Goal: Navigation & Orientation: Find specific page/section

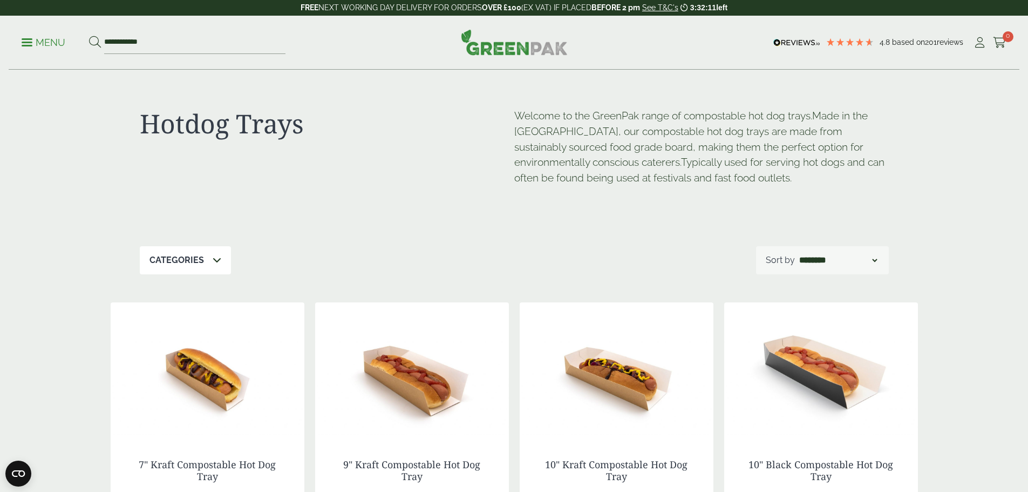
click at [44, 38] on p "Menu" at bounding box center [44, 42] width 44 height 13
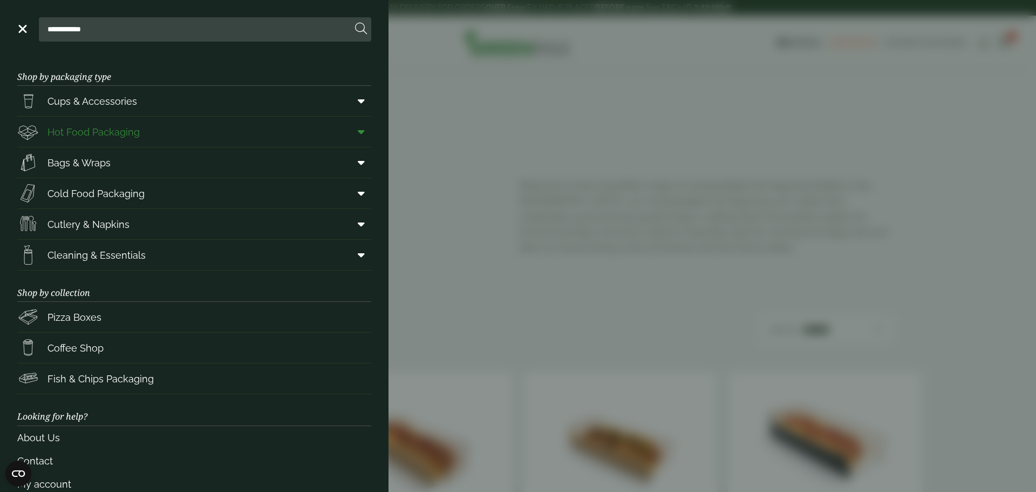
click at [358, 127] on icon at bounding box center [361, 131] width 7 height 11
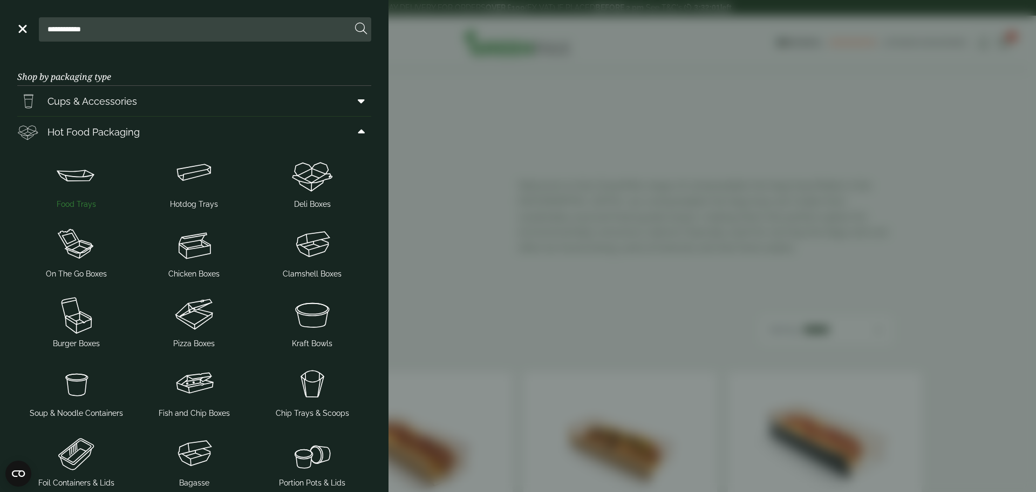
click at [87, 199] on span "Food Trays" at bounding box center [76, 204] width 39 height 11
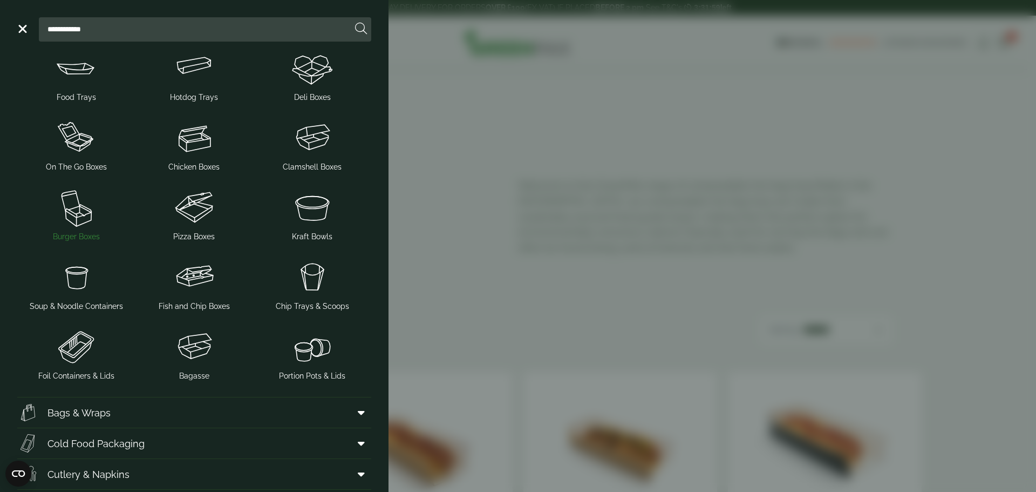
scroll to position [108, 0]
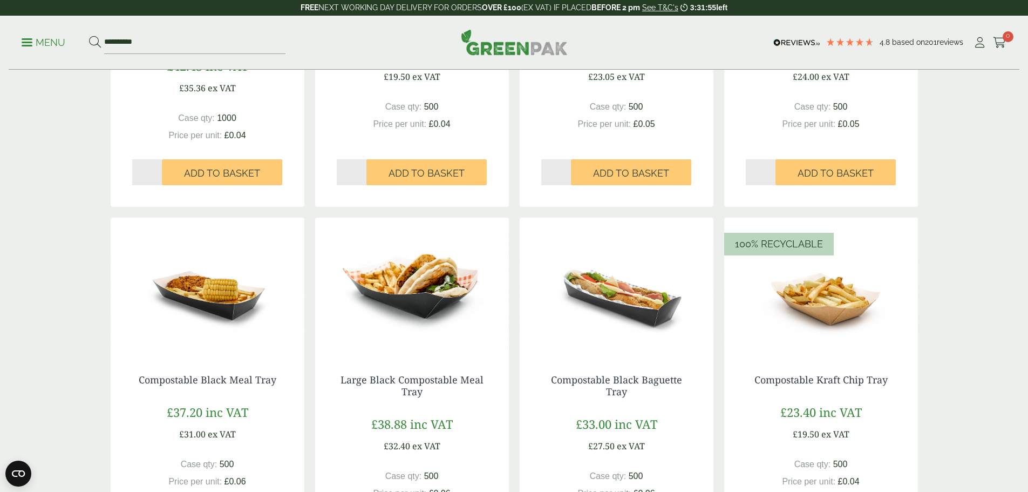
scroll to position [972, 0]
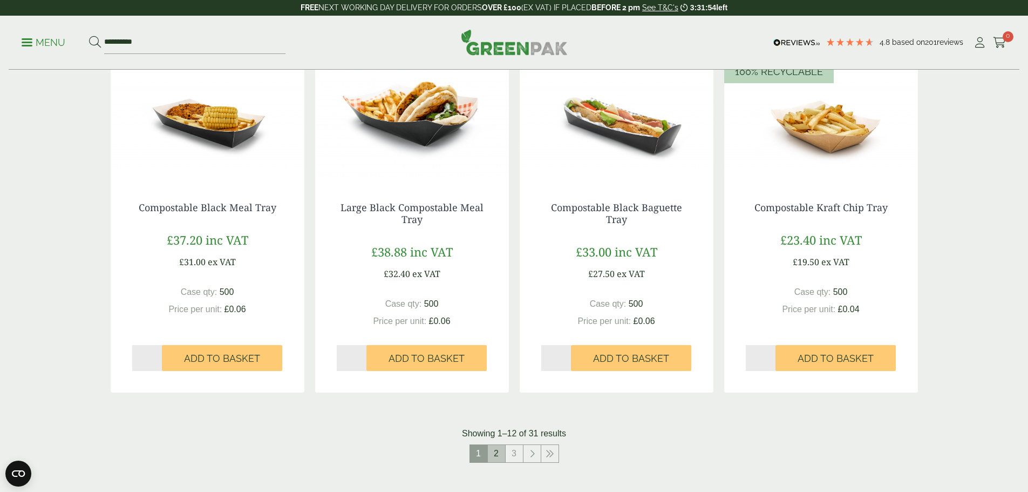
click at [503, 451] on link "2" at bounding box center [496, 453] width 17 height 17
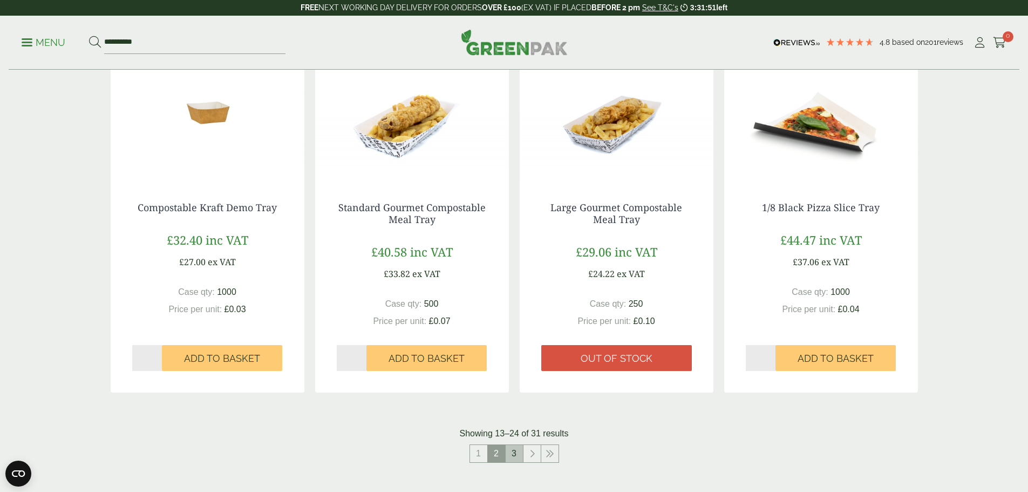
click at [510, 450] on link "3" at bounding box center [514, 453] width 17 height 17
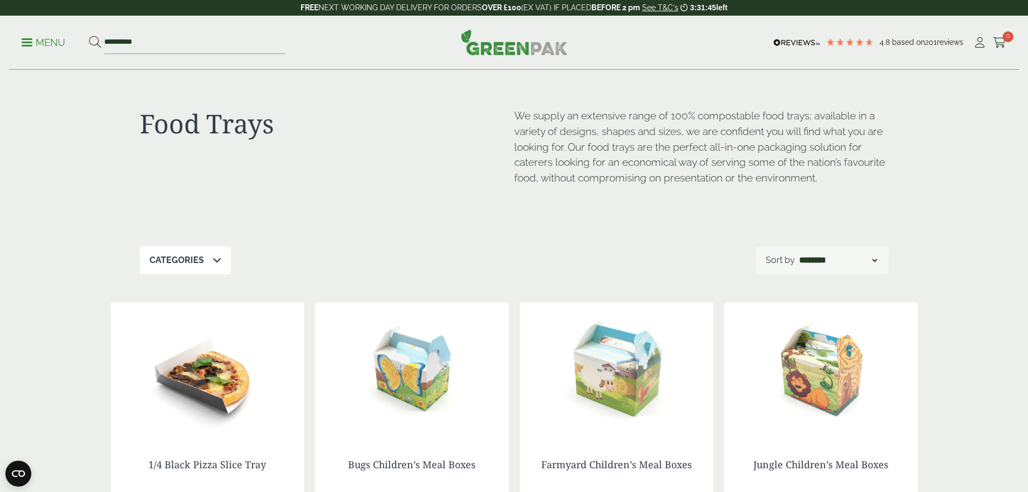
click at [43, 41] on p "Menu" at bounding box center [44, 42] width 44 height 13
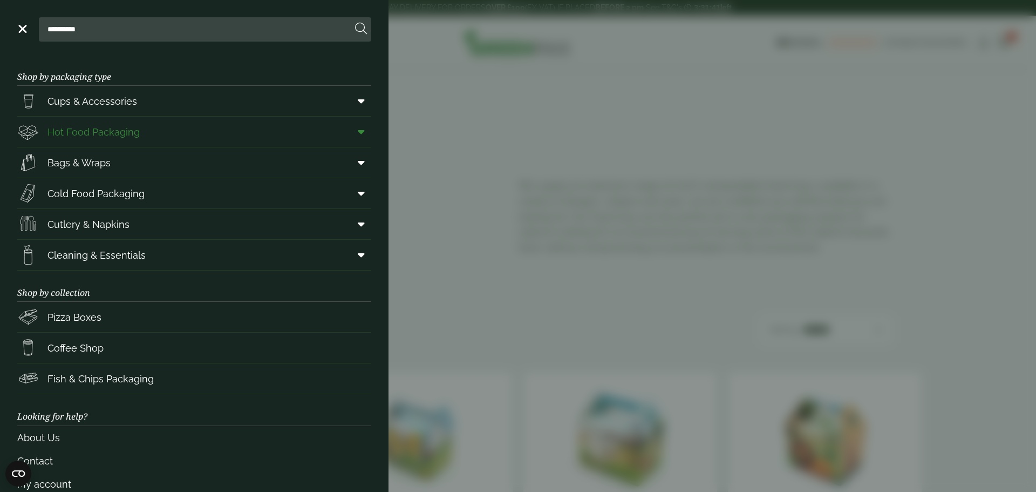
click at [358, 132] on icon at bounding box center [361, 131] width 7 height 11
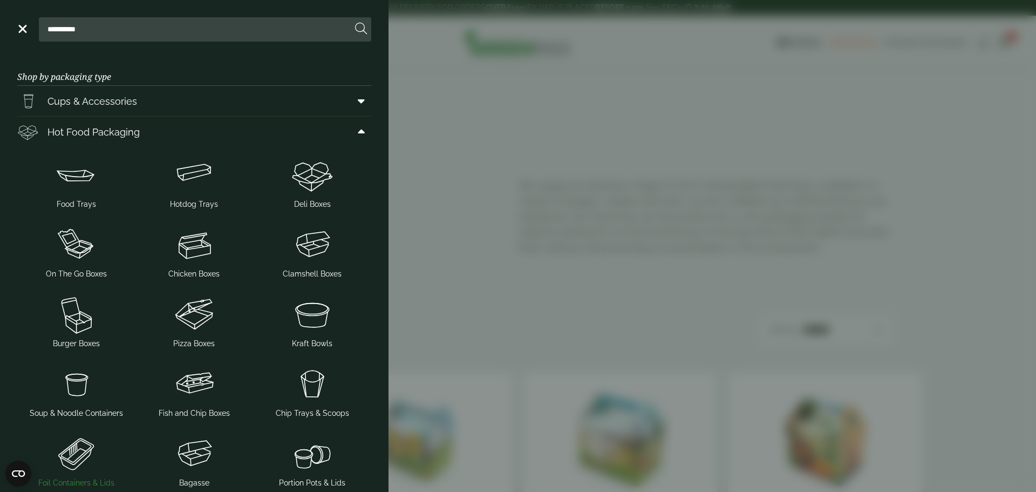
click at [75, 456] on img at bounding box center [77, 453] width 110 height 43
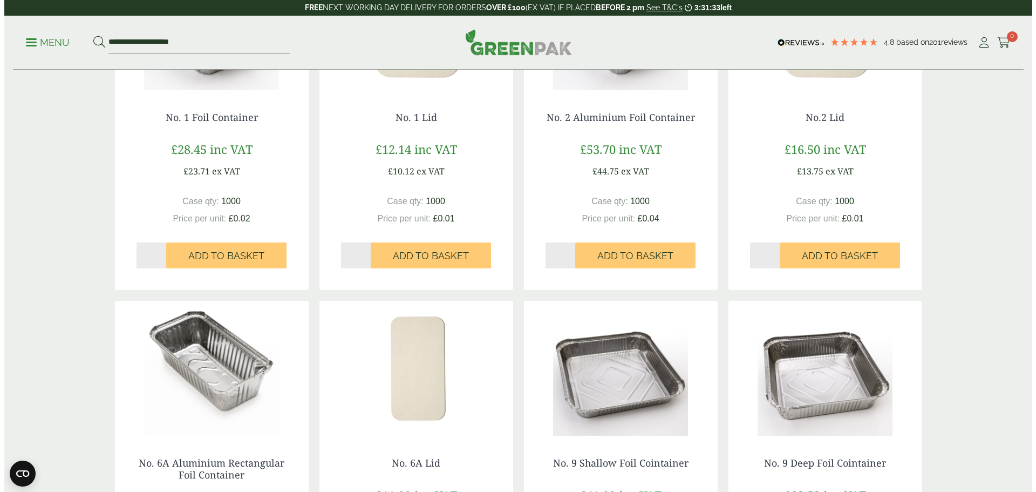
scroll to position [162, 0]
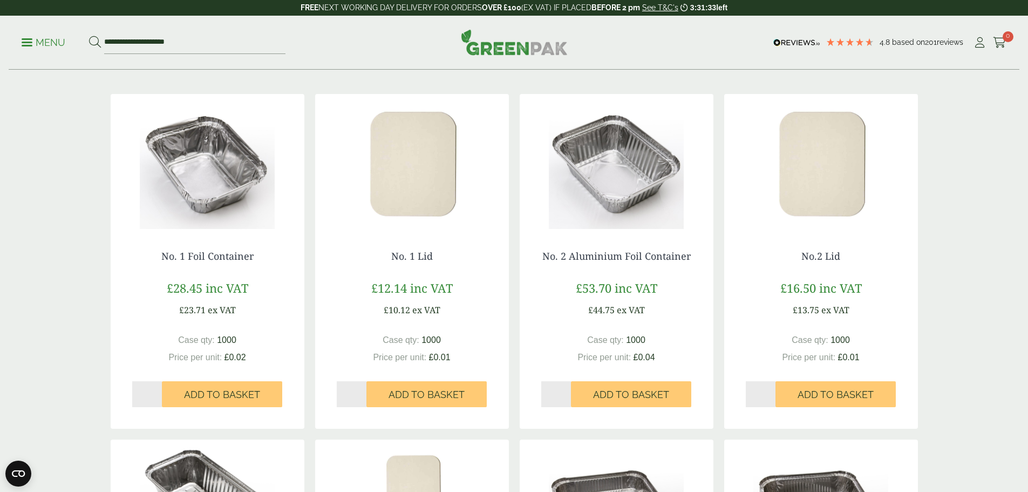
click at [48, 40] on p "Menu" at bounding box center [44, 42] width 44 height 13
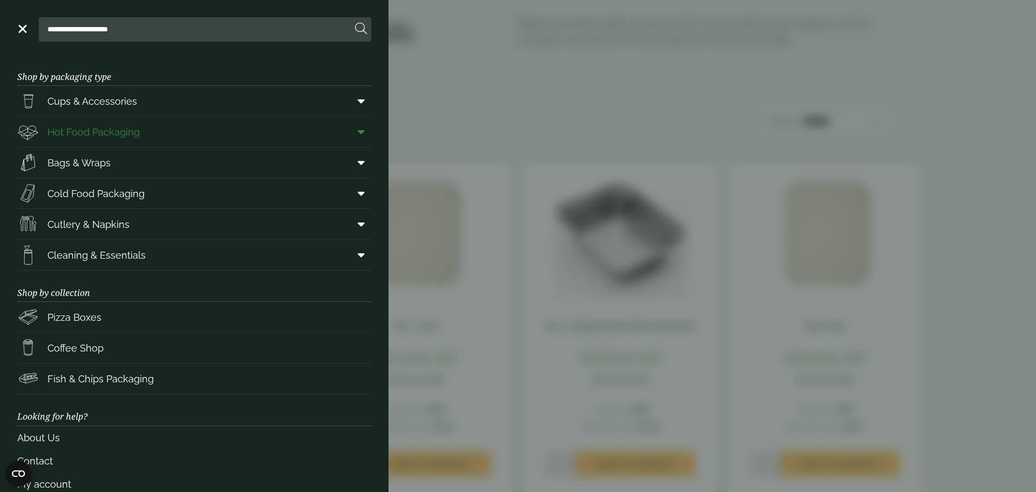
click at [361, 131] on span at bounding box center [359, 131] width 24 height 21
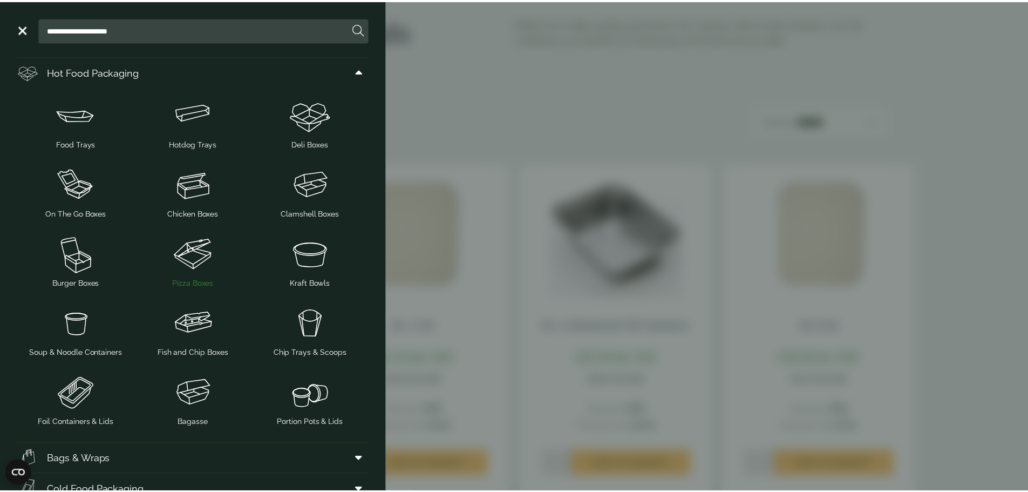
scroll to position [0, 0]
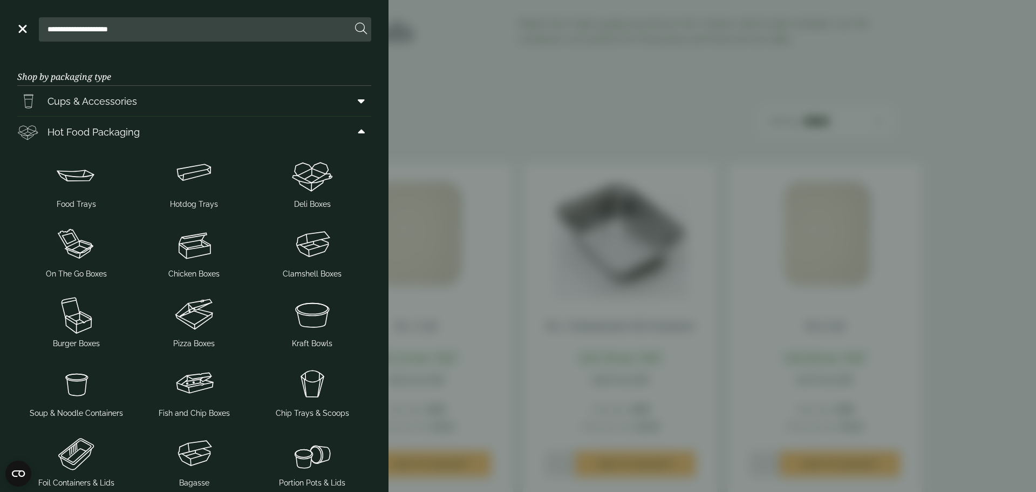
click at [23, 24] on link "Menu" at bounding box center [21, 28] width 11 height 11
